Goal: Contribute content: Contribute content

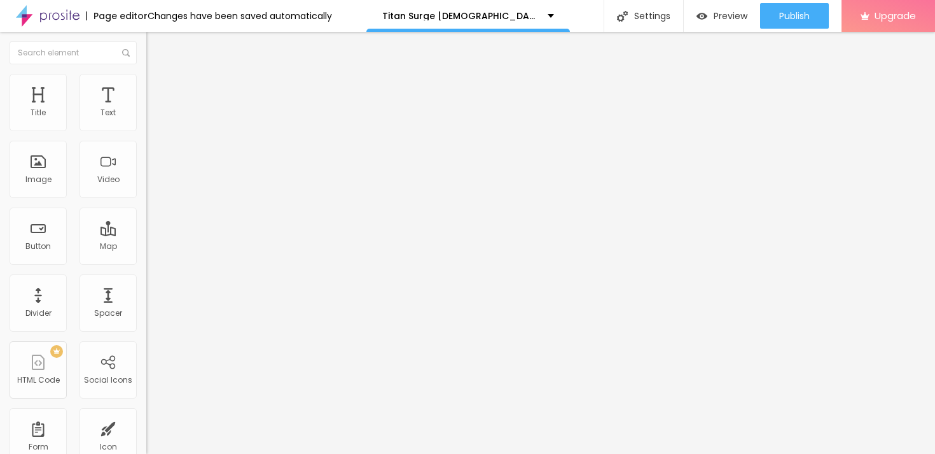
click at [146, 188] on button "button" at bounding box center [155, 181] width 18 height 13
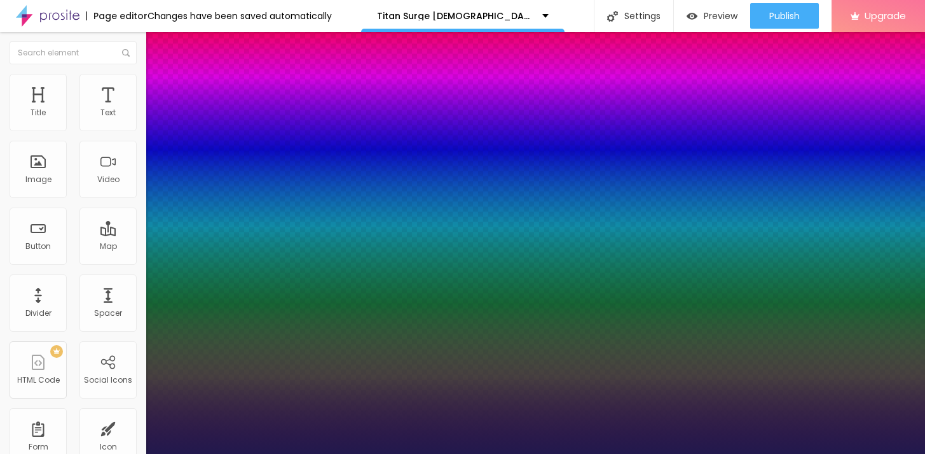
type input "1"
type input "58"
type input "1"
type input "59"
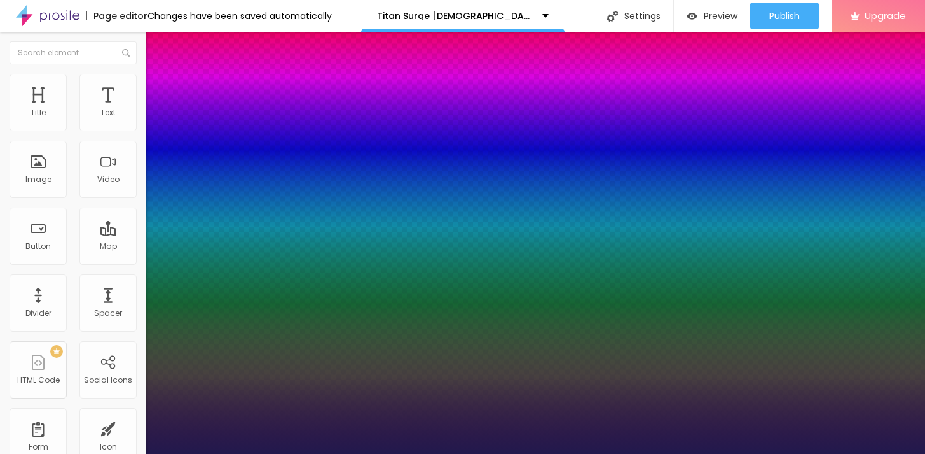
type input "59"
type input "1"
type input "60"
type input "1"
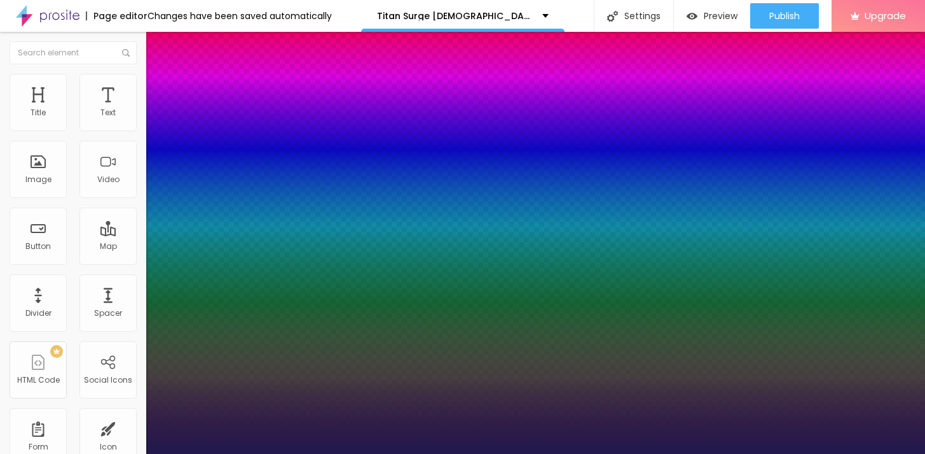
type input "62"
type input "1"
type input "64"
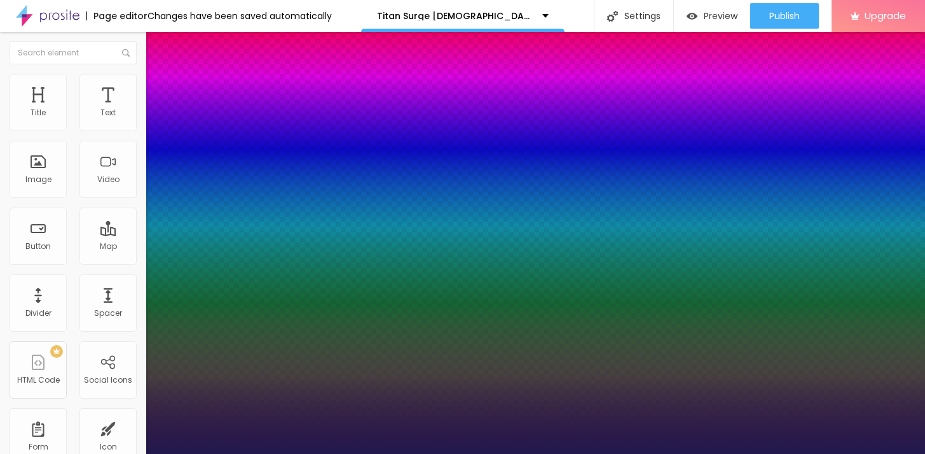
type input "1"
type input "65"
type input "1"
type input "66"
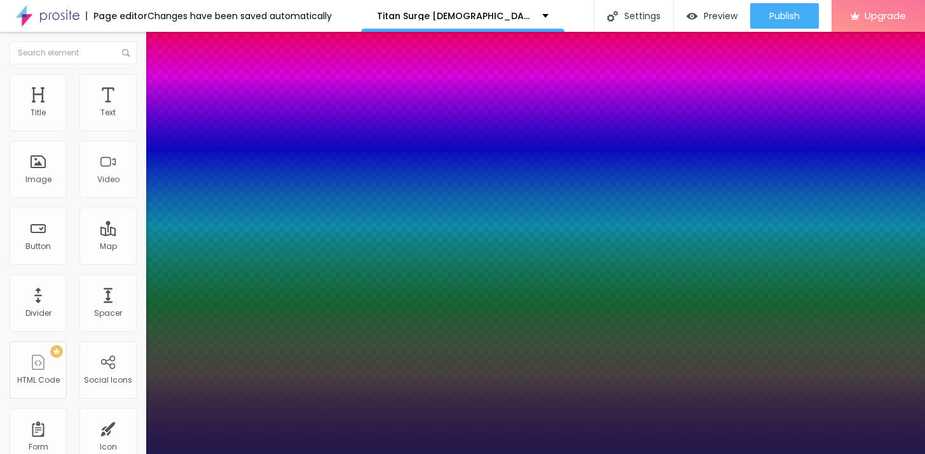
type input "66"
type input "1"
type input "67"
type input "1"
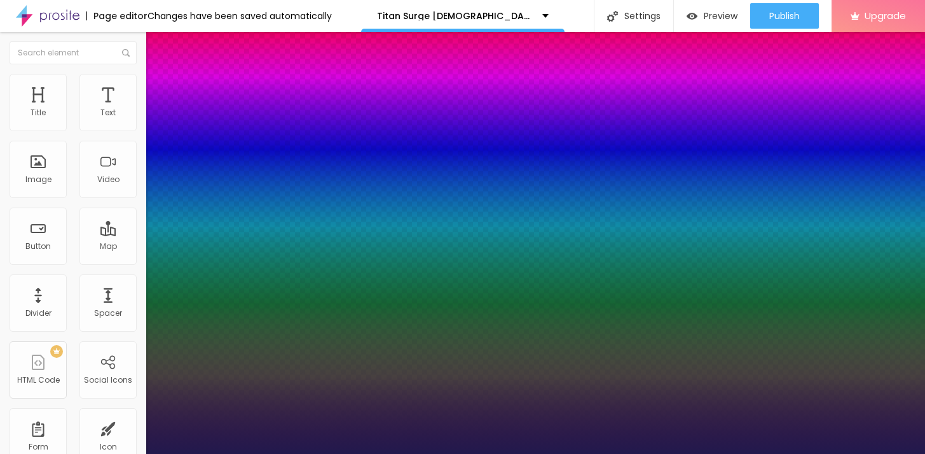
type input "68"
type input "1"
type input "69"
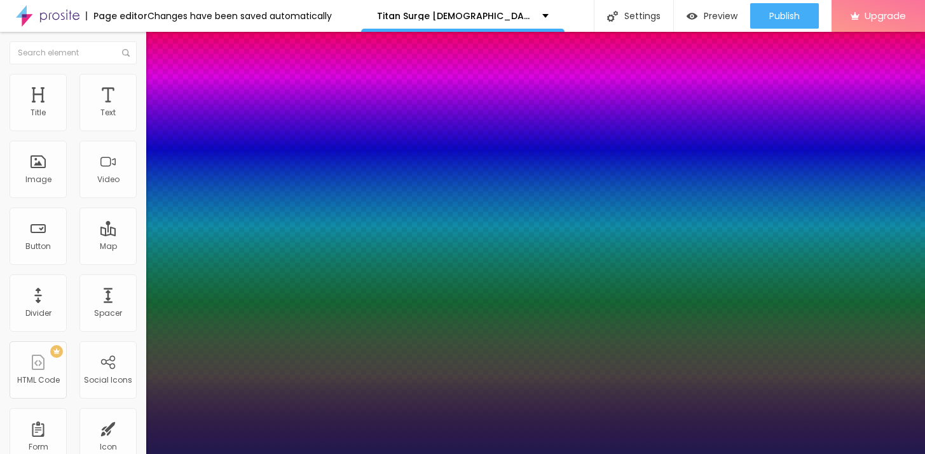
type input "1"
type input "70"
type input "1"
type input "71"
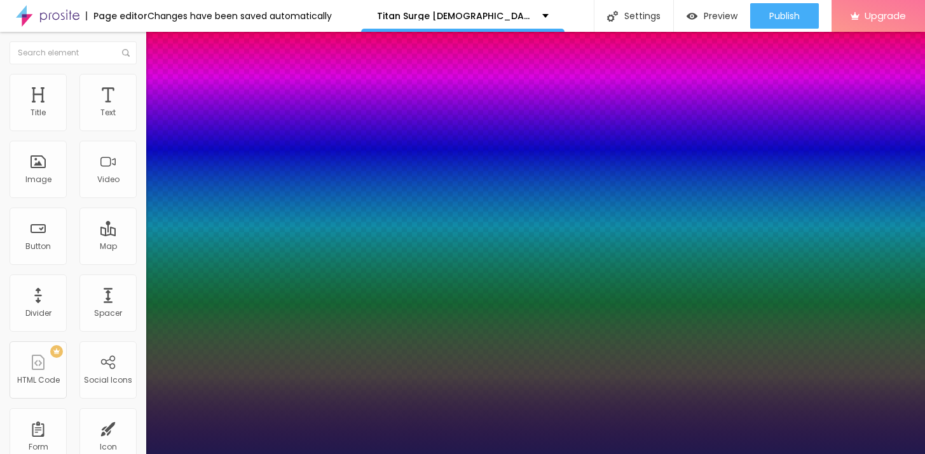
type input "71"
type input "1"
type input "72"
type input "1"
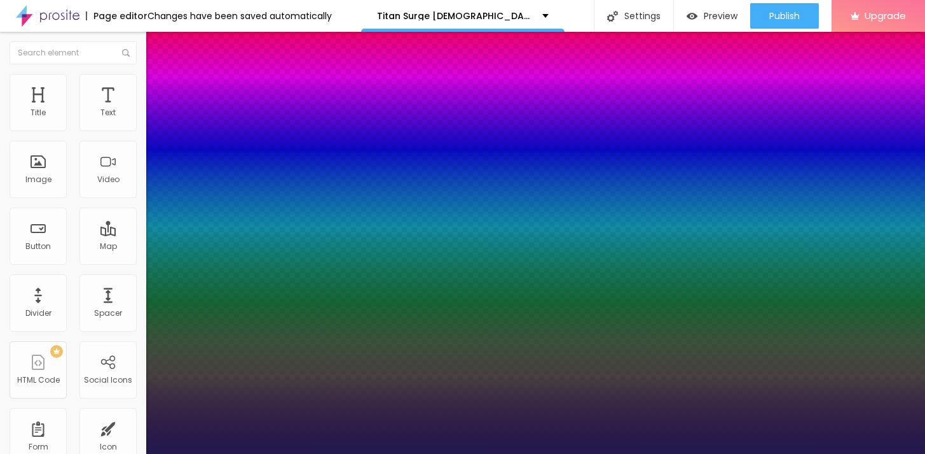
type input "73"
type input "1"
type input "74"
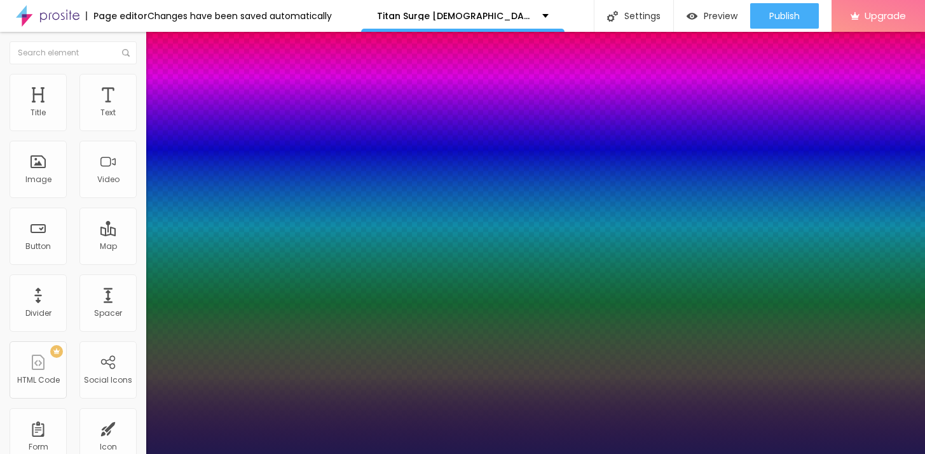
type input "1"
type input "75"
type input "1"
type input "76"
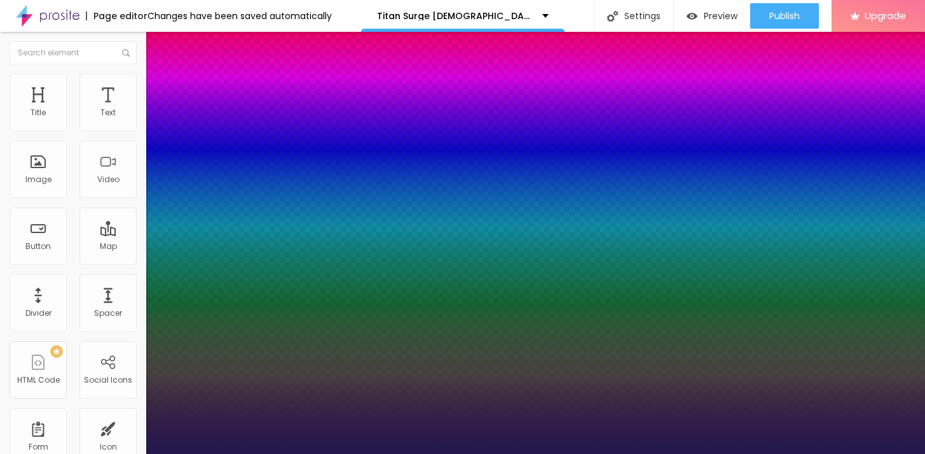
type input "76"
type input "1"
type input "77"
type input "1"
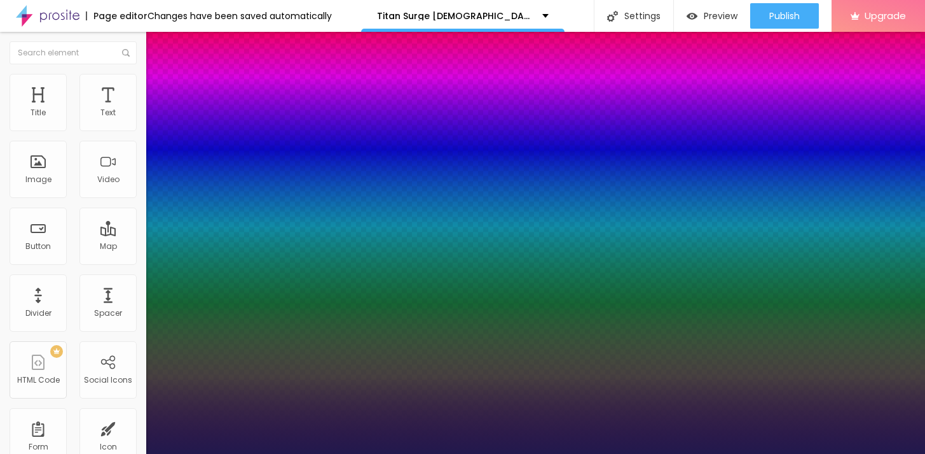
type input "78"
type input "1"
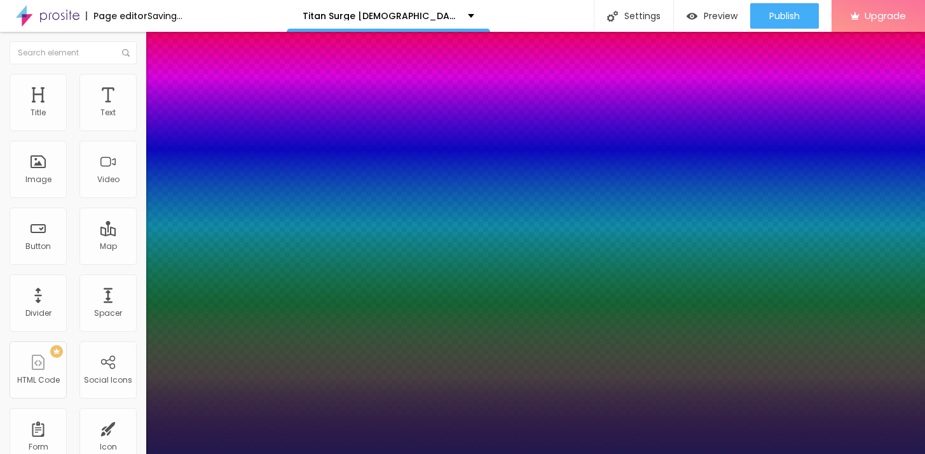
type input "79"
type input "1"
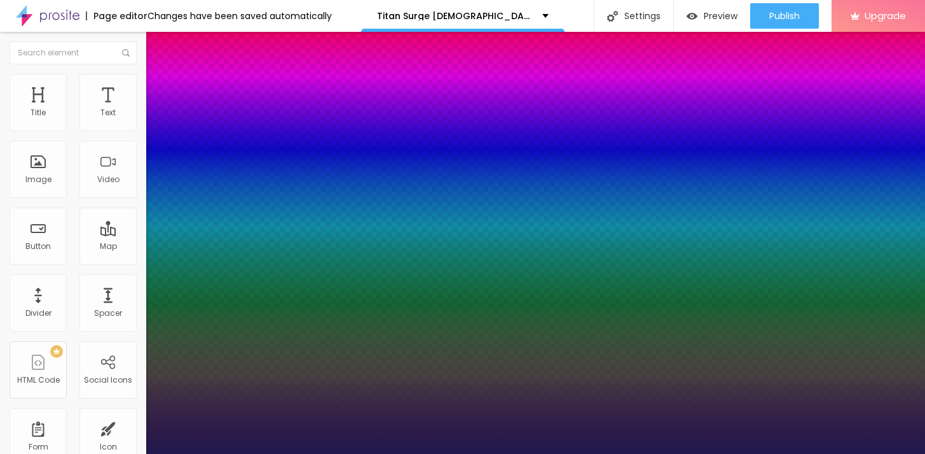
type input "78"
type input "1"
type input "79"
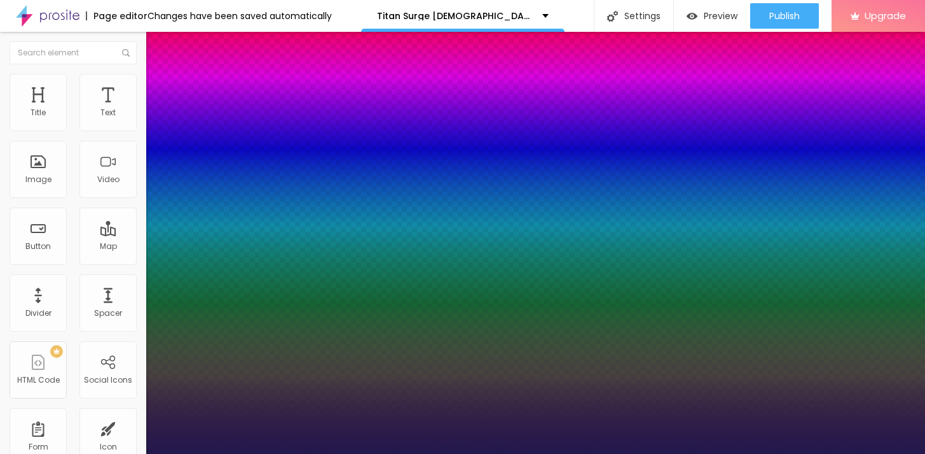
type input "1"
drag, startPoint x: 213, startPoint y: 358, endPoint x: 233, endPoint y: 360, distance: 20.4
type input "79"
type input "1"
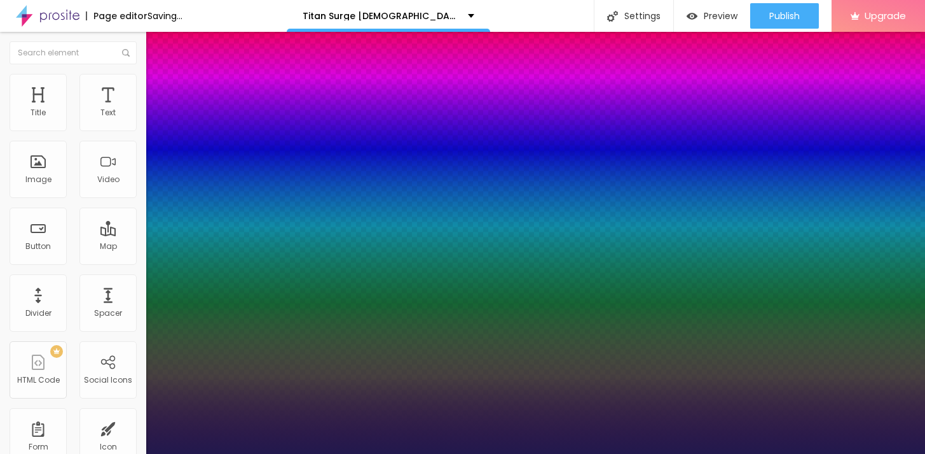
click at [248, 453] on div at bounding box center [462, 454] width 925 height 0
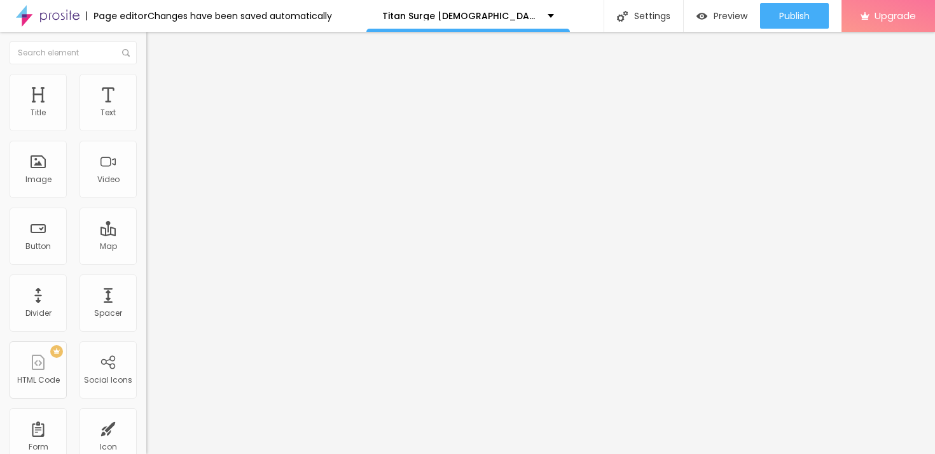
click at [156, 43] on div "Edit Title" at bounding box center [184, 46] width 57 height 10
click at [146, 109] on span "Add image" at bounding box center [172, 104] width 52 height 11
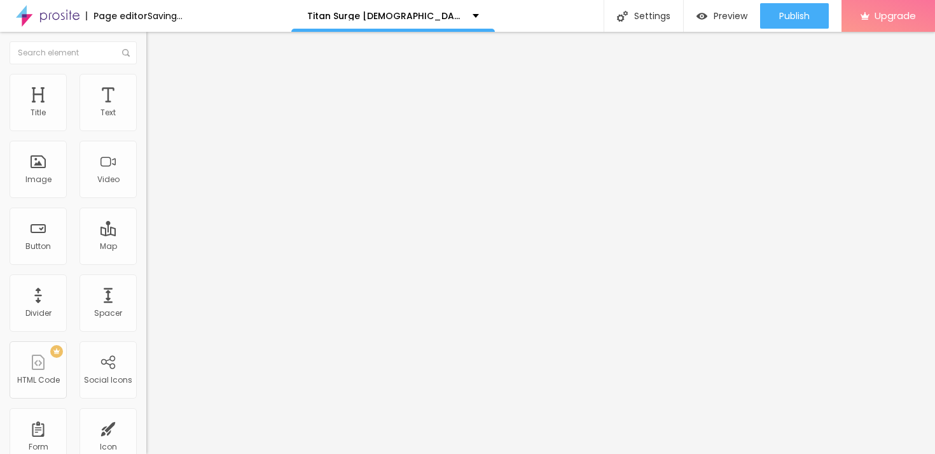
click at [146, 261] on input "https://" at bounding box center [222, 254] width 153 height 13
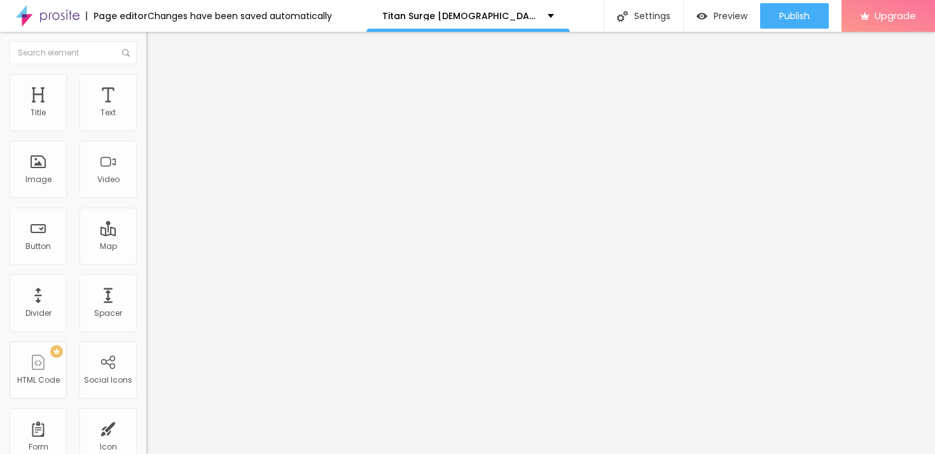
click at [146, 261] on input "https://" at bounding box center [222, 254] width 153 height 13
paste input "[DOMAIN_NAME][URL]"
type input "[URL][DOMAIN_NAME]"
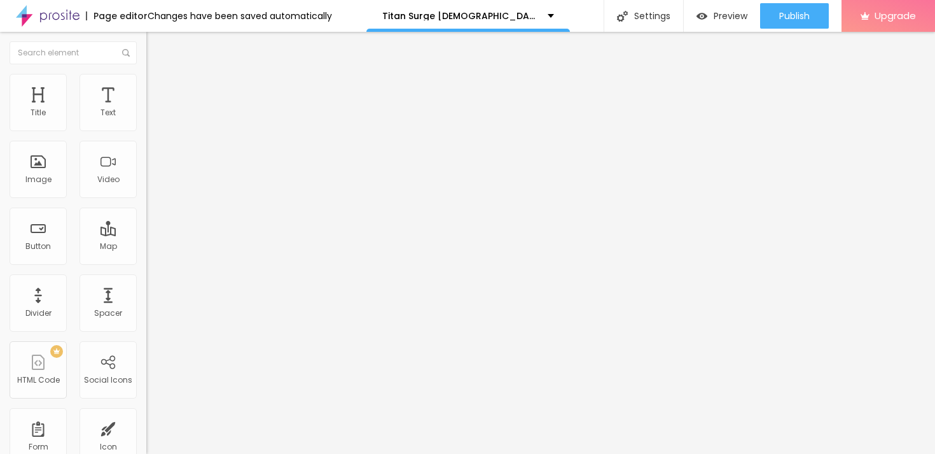
click at [158, 88] on span "Style" at bounding box center [167, 82] width 18 height 11
type input "50"
click at [146, 130] on input "range" at bounding box center [187, 125] width 82 height 10
click at [156, 46] on div "Edit Image" at bounding box center [189, 46] width 67 height 10
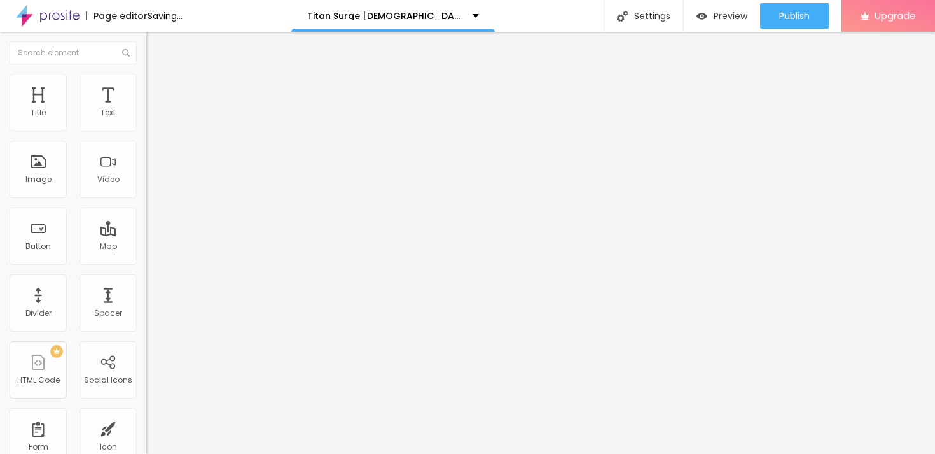
drag, startPoint x: 100, startPoint y: 118, endPoint x: 57, endPoint y: 6, distance: 119.6
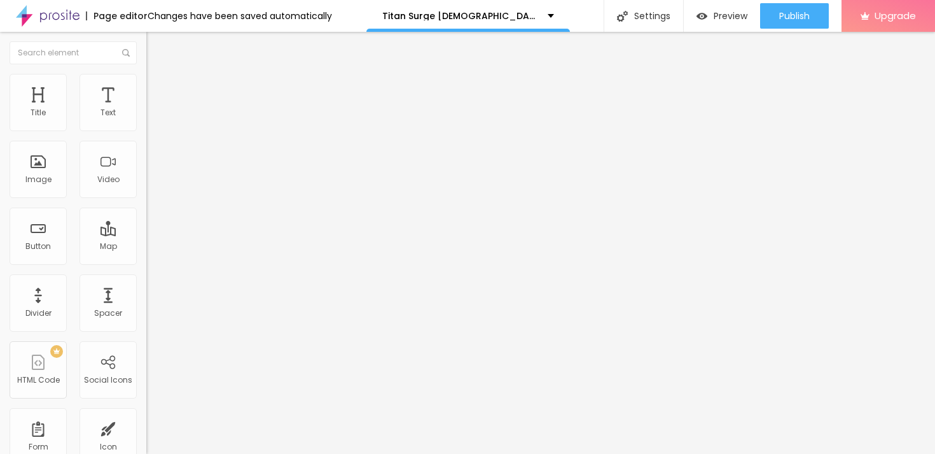
click at [146, 80] on li "Style" at bounding box center [219, 80] width 146 height 13
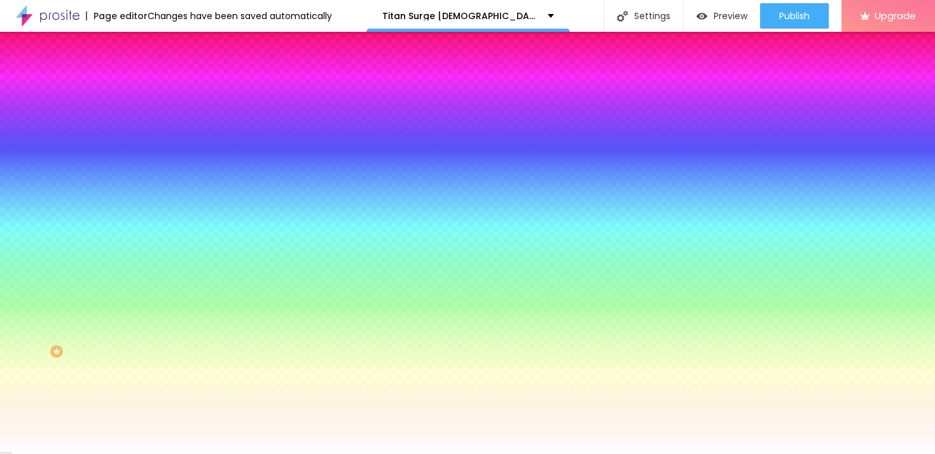
click at [146, 121] on div at bounding box center [219, 121] width 146 height 0
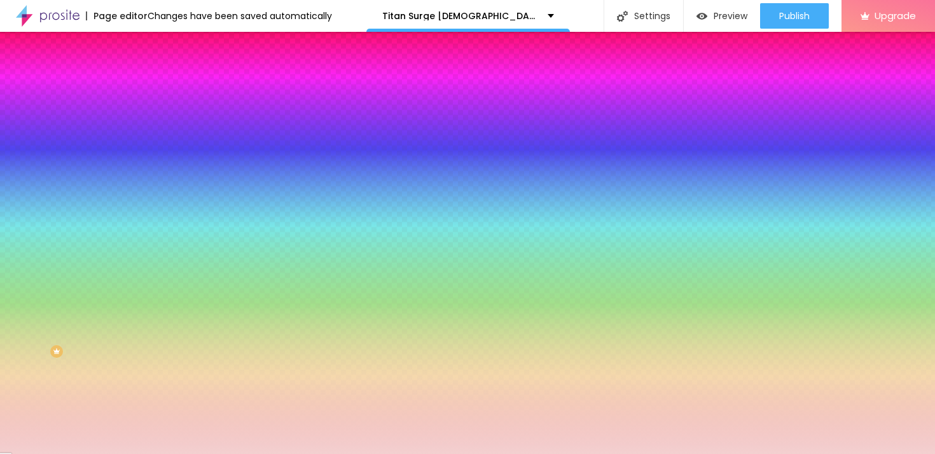
click at [32, 148] on div at bounding box center [467, 227] width 935 height 454
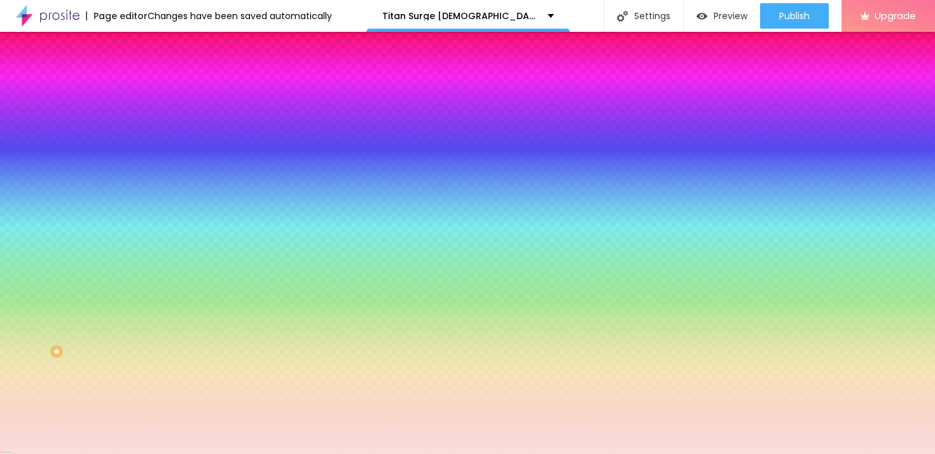
type input "#F8E0E0"
click at [27, 146] on div at bounding box center [467, 227] width 935 height 454
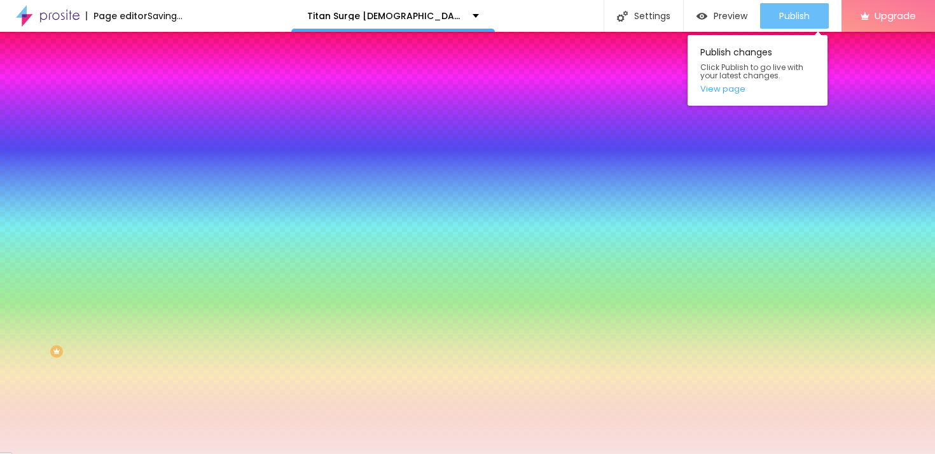
click at [801, 18] on span "Publish" at bounding box center [794, 16] width 31 height 10
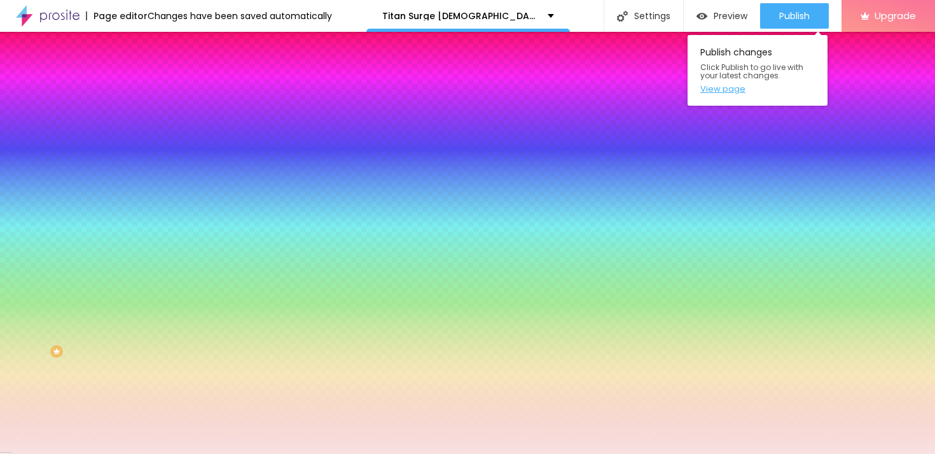
click at [743, 88] on link "View page" at bounding box center [757, 89] width 114 height 8
